Goal: Check status: Check status

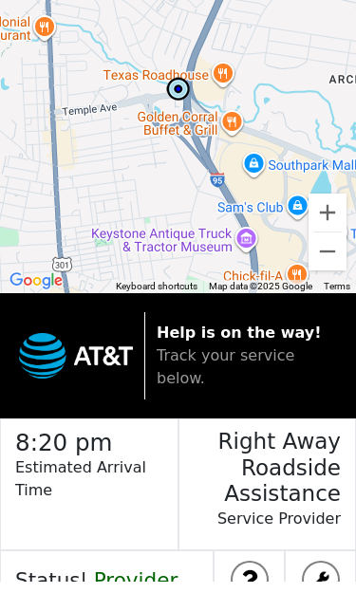
scroll to position [74, 0]
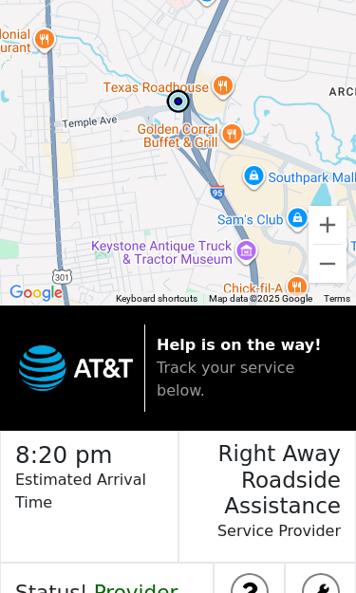
click at [305, 493] on h3 "Right Away Roadside Assistance" at bounding box center [260, 476] width 162 height 88
click at [112, 488] on p "Estimated Arrival Time" at bounding box center [96, 501] width 162 height 65
click at [82, 481] on p "Estimated Arrival Time" at bounding box center [96, 501] width 162 height 65
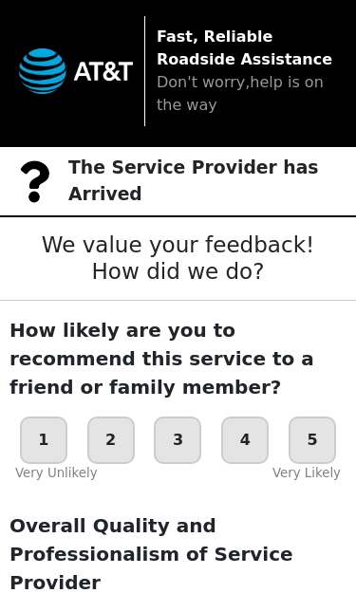
scroll to position [0, 0]
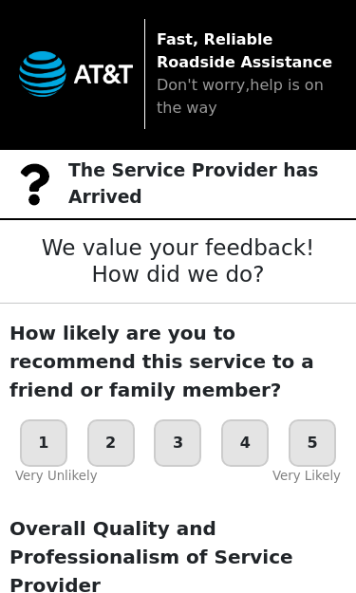
click at [280, 206] on div "The Service Provider has Arrived" at bounding box center [178, 184] width 356 height 72
click at [299, 185] on p "The Service Provider has Arrived" at bounding box center [212, 184] width 288 height 53
click at [125, 440] on div "2" at bounding box center [110, 442] width 47 height 47
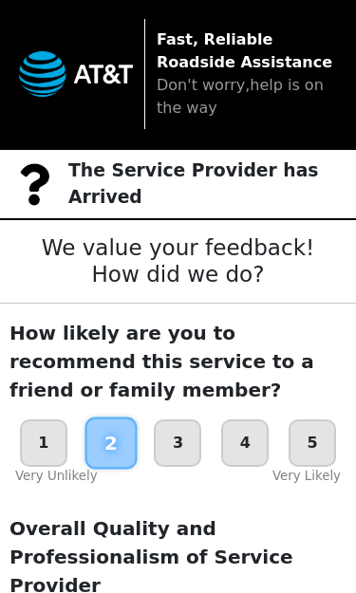
click at [277, 84] on span "Don't worry,help is on the way" at bounding box center [240, 96] width 167 height 41
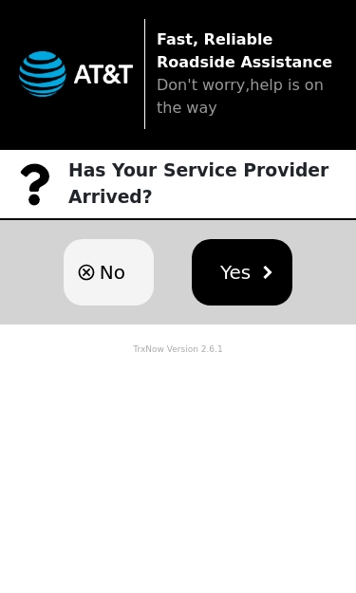
click at [112, 275] on span "No" at bounding box center [113, 272] width 26 height 28
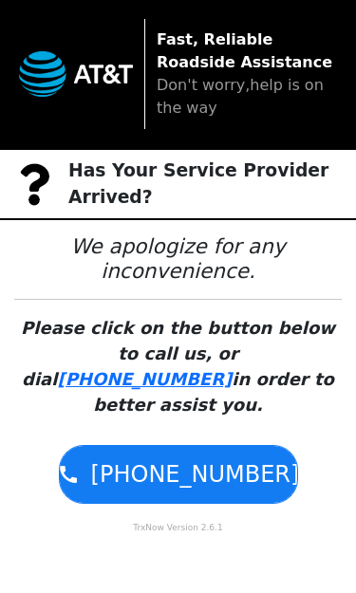
click at [214, 457] on span "1-855-203-1423" at bounding box center [195, 474] width 209 height 34
